Goal: Task Accomplishment & Management: Manage account settings

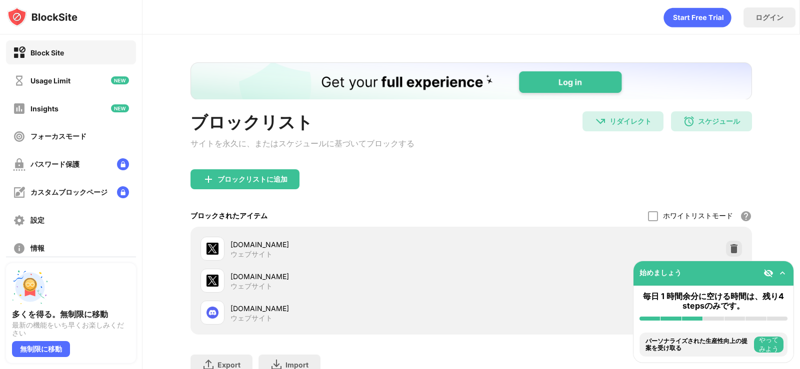
click at [296, 101] on div "ブロックリスト サイトを永久に、またはスケジュールに基づいてブロックする リダイレクト cdn.discordapp.com/attachments/1122…" at bounding box center [470, 237] width 561 height 350
click at [688, 112] on div "スケジュール 02:00 to 20:00 毎日" at bounding box center [711, 121] width 81 height 20
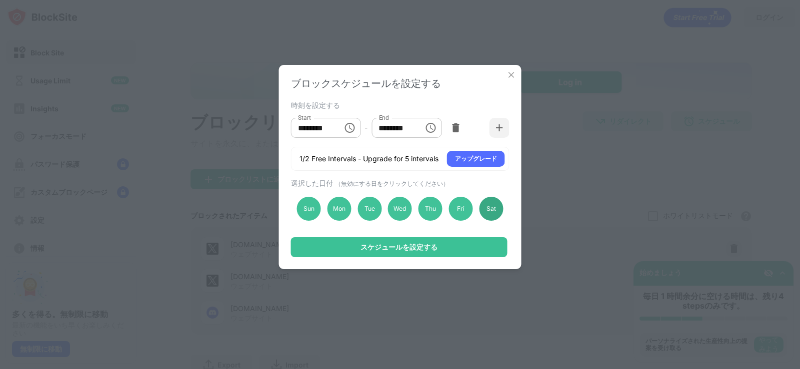
click at [494, 210] on div "Sat" at bounding box center [491, 209] width 24 height 24
click at [455, 207] on div "Fri" at bounding box center [461, 209] width 24 height 24
click at [421, 207] on div "Thu" at bounding box center [430, 209] width 24 height 24
click at [401, 207] on div "Wed" at bounding box center [400, 209] width 24 height 24
click at [374, 207] on div "Tue" at bounding box center [369, 209] width 24 height 24
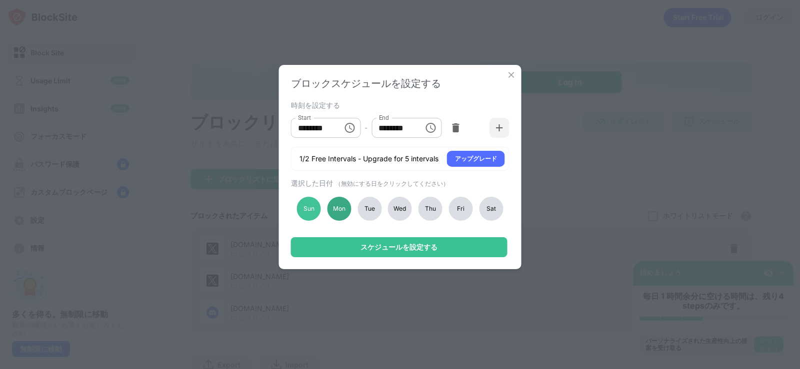
click at [347, 210] on div "Mon" at bounding box center [339, 209] width 24 height 24
drag, startPoint x: 311, startPoint y: 217, endPoint x: 344, endPoint y: 250, distance: 47.0
click at [310, 217] on div "Sun" at bounding box center [309, 209] width 24 height 24
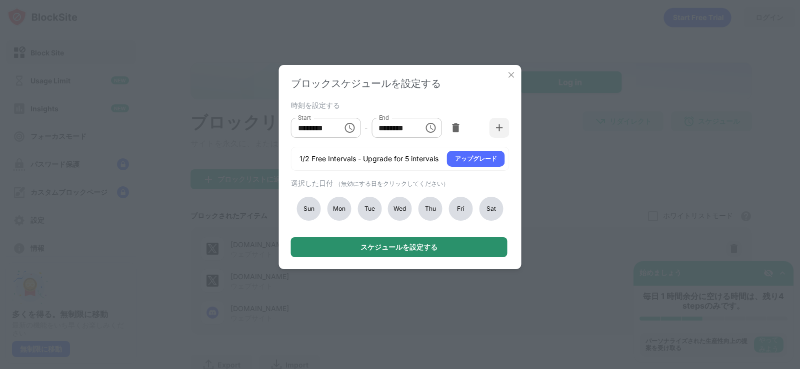
click at [346, 252] on div "スケジュールを設定する" at bounding box center [399, 247] width 216 height 20
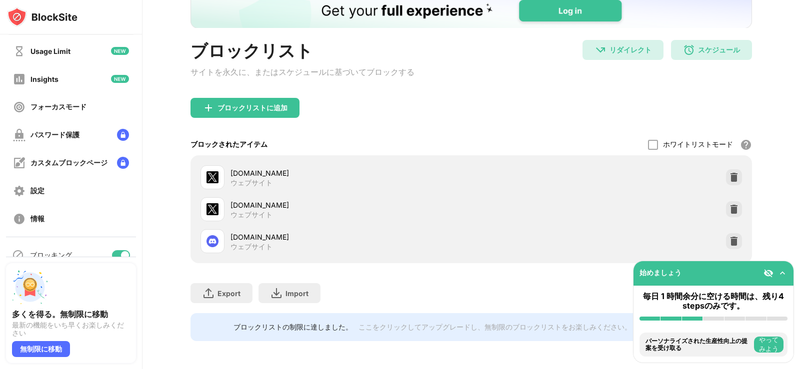
scroll to position [46, 0]
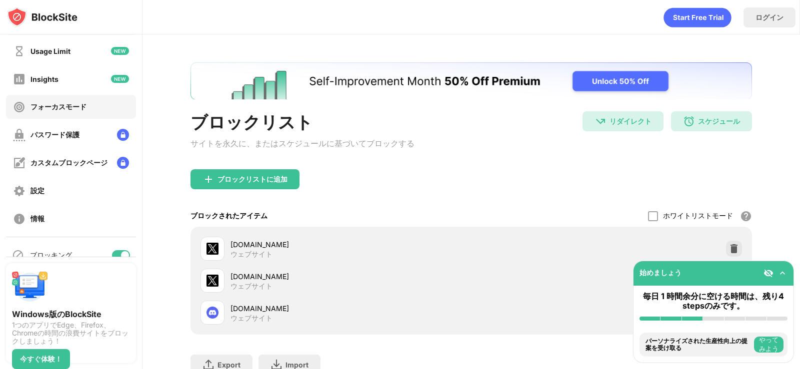
scroll to position [46, 0]
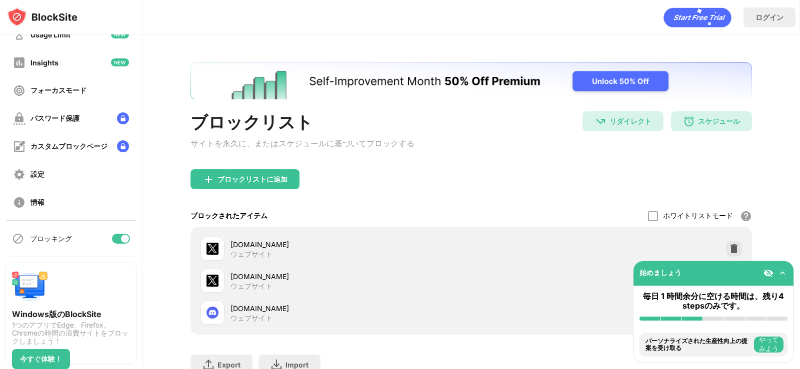
click at [106, 236] on div "ブロッキング" at bounding box center [71, 239] width 130 height 24
click at [112, 236] on div at bounding box center [121, 239] width 18 height 10
click at [113, 232] on div "ブロッキング" at bounding box center [71, 239] width 130 height 24
click at [114, 235] on div at bounding box center [121, 239] width 18 height 10
